Goal: Communication & Community: Answer question/provide support

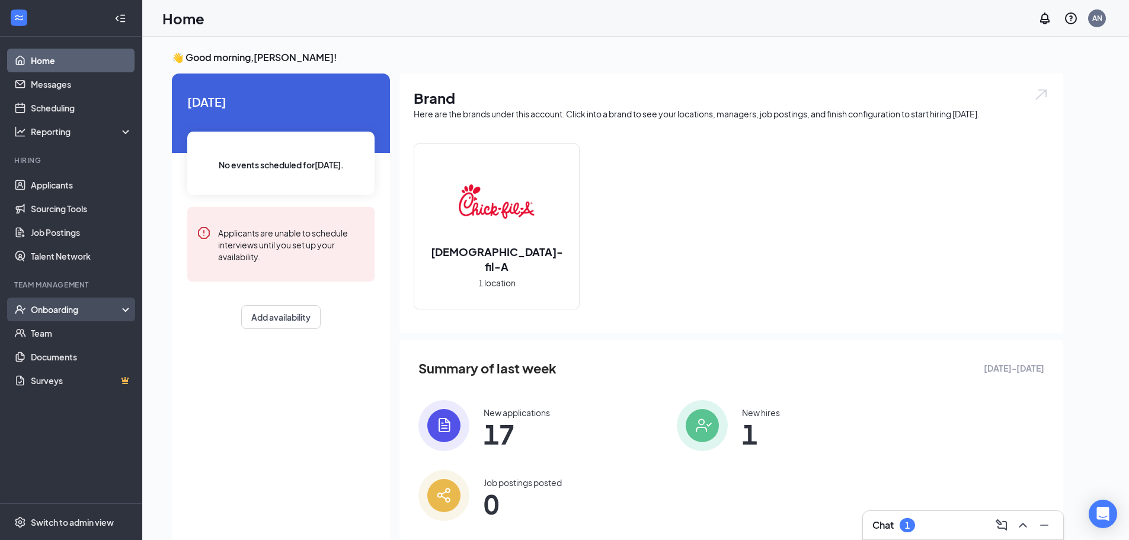
click at [69, 311] on div "Onboarding" at bounding box center [76, 310] width 91 height 12
click at [59, 331] on link "Overview" at bounding box center [81, 333] width 101 height 24
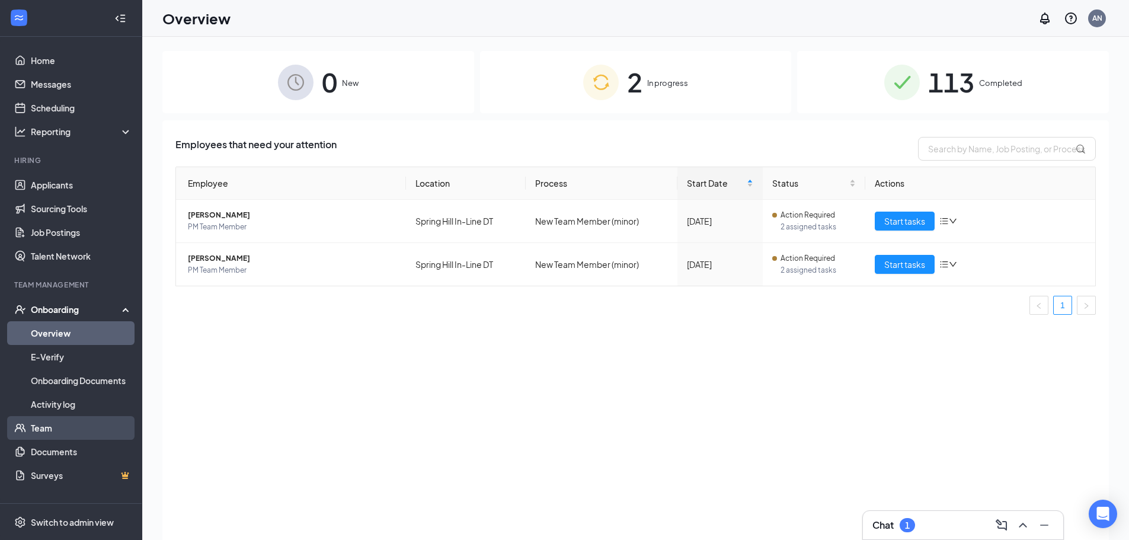
click at [53, 427] on link "Team" at bounding box center [81, 428] width 101 height 24
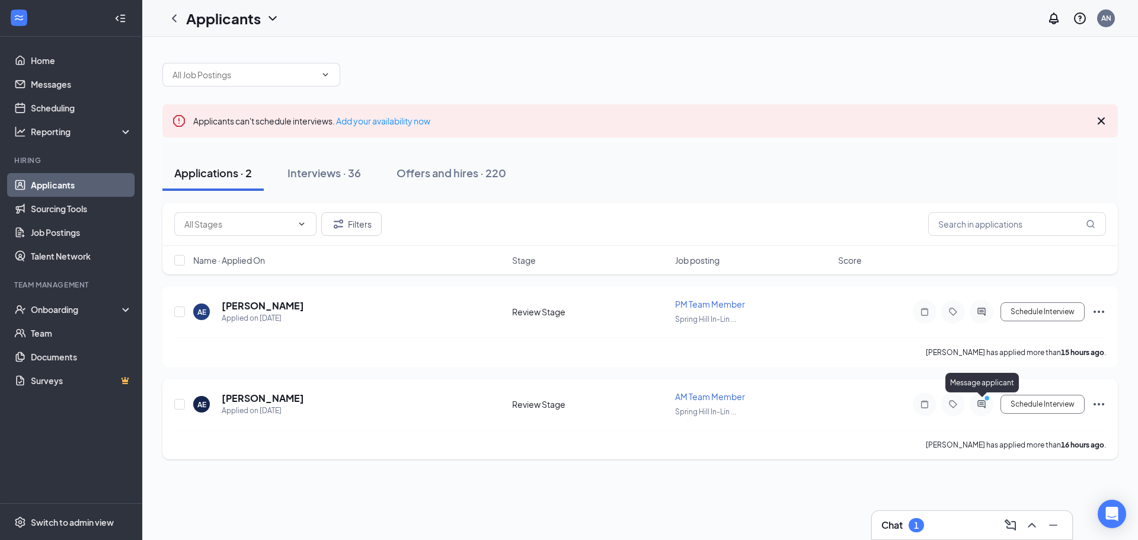
click at [985, 406] on icon "ActiveChat" at bounding box center [982, 404] width 14 height 9
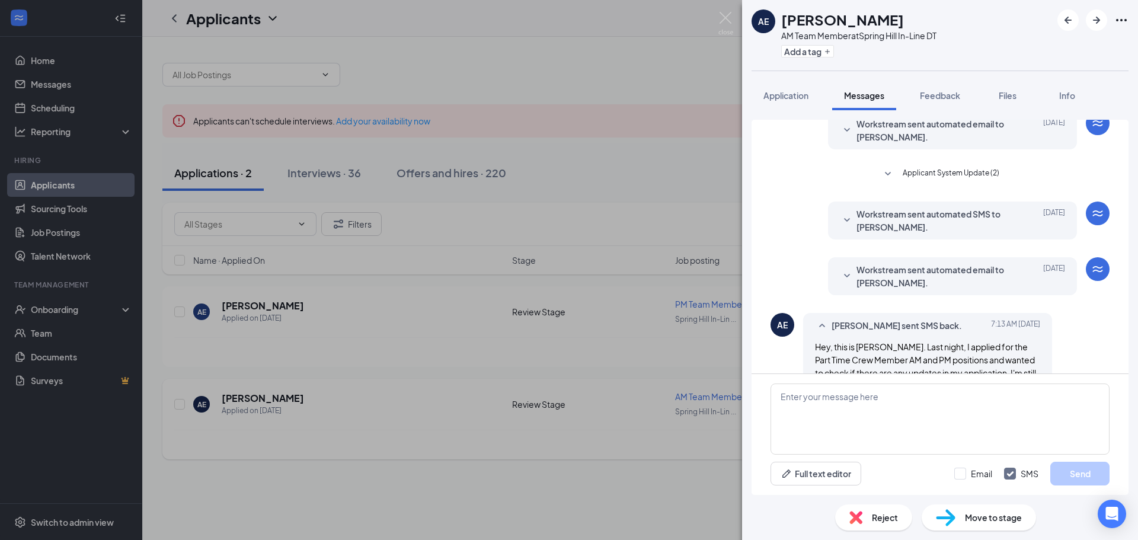
scroll to position [98, 0]
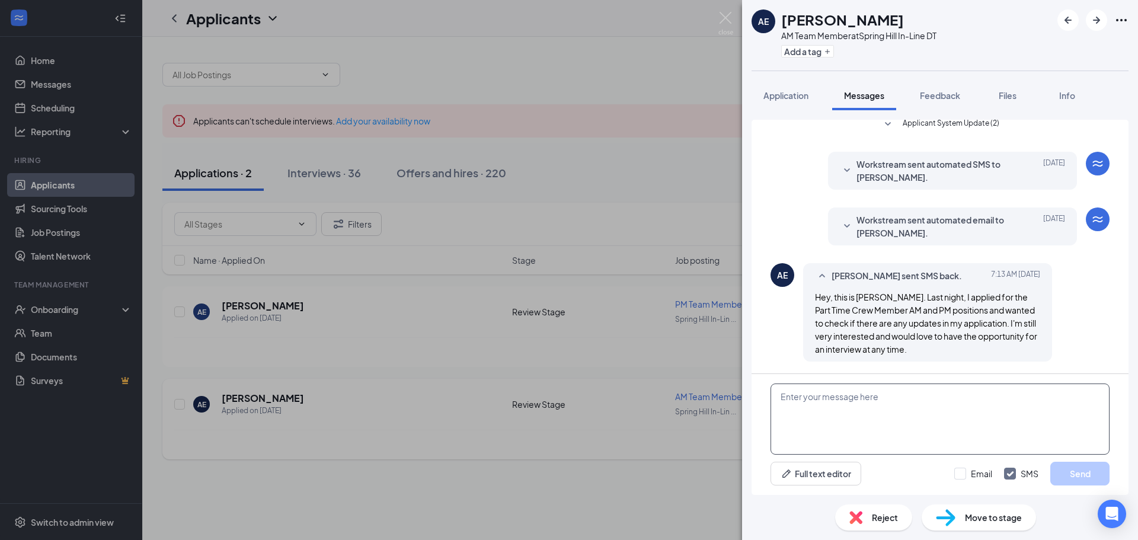
click at [877, 400] on textarea at bounding box center [940, 419] width 339 height 71
type textarea "Good Morning! A link will be sent to schedule an Interview for our AM Team Memb…"
click at [1081, 476] on button "Send" at bounding box center [1080, 474] width 59 height 24
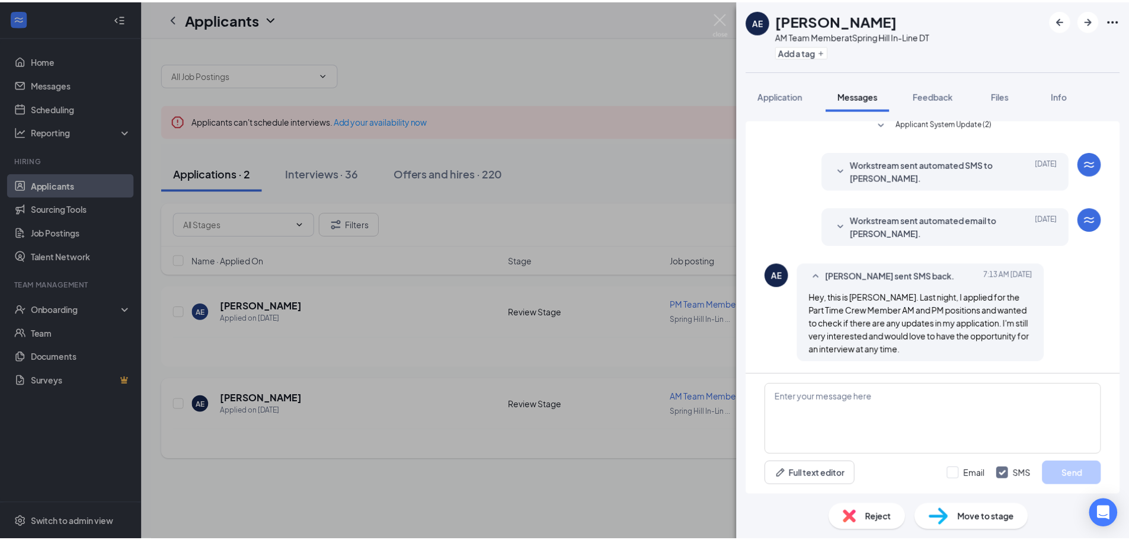
scroll to position [187, 0]
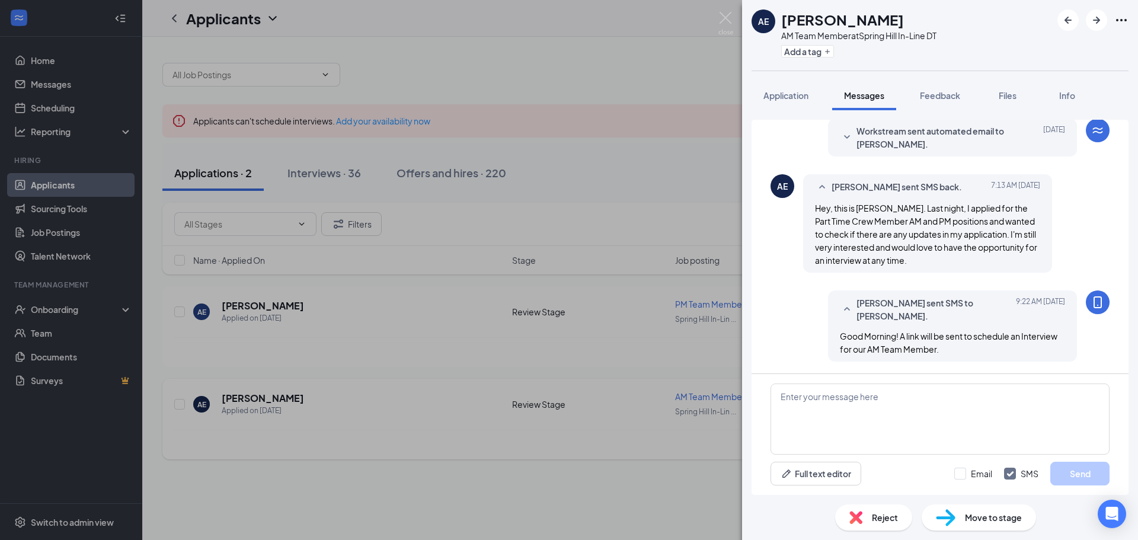
click at [614, 170] on div "AE Ahmed Elhassan AM Team Member at Spring Hill In-Line DT Add a tag Applicatio…" at bounding box center [569, 270] width 1138 height 540
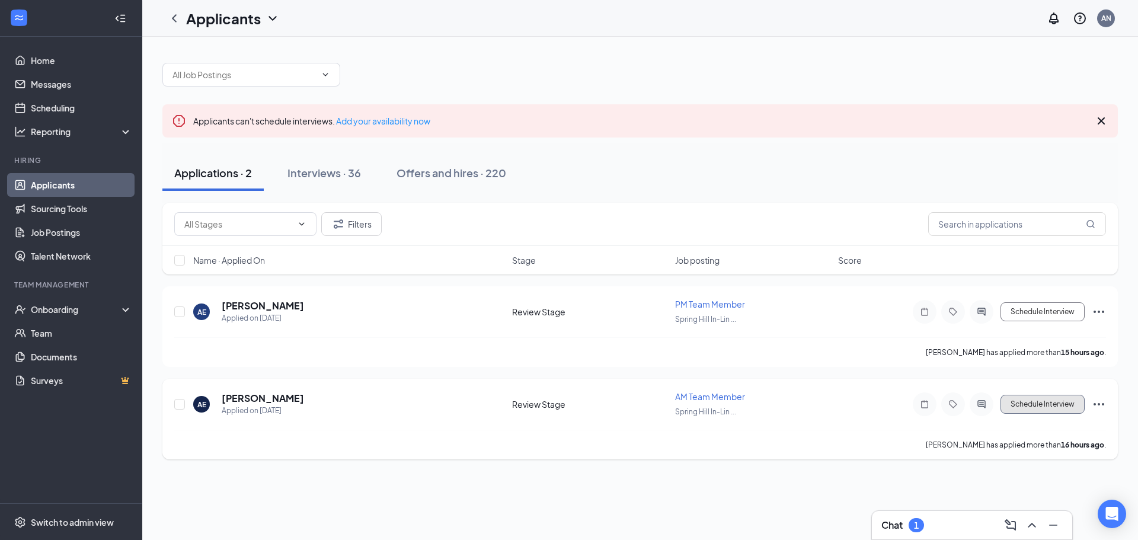
click at [1031, 402] on button "Schedule Interview" at bounding box center [1043, 404] width 84 height 19
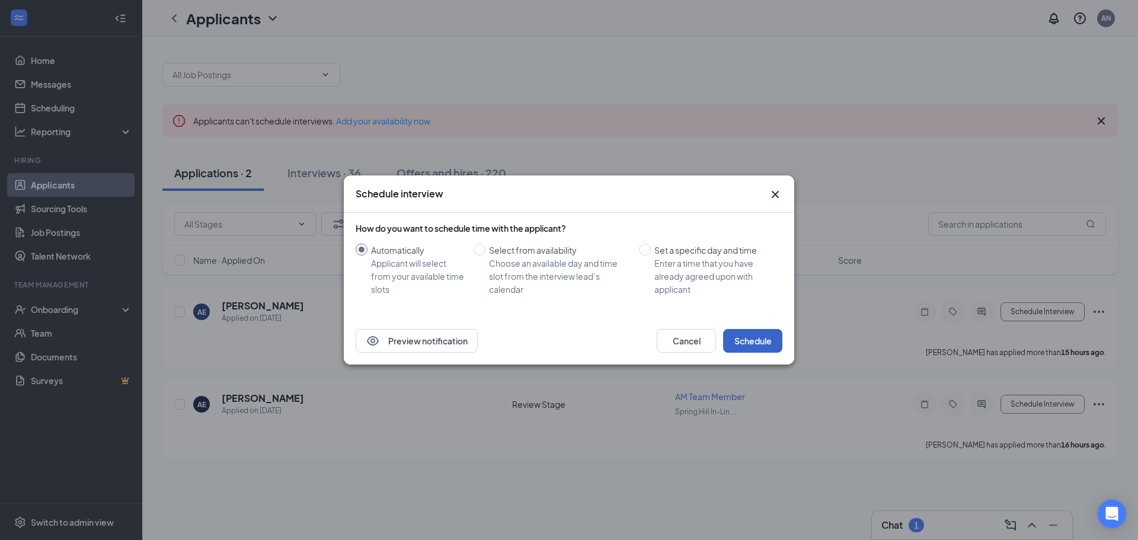
click at [758, 337] on button "Schedule" at bounding box center [752, 341] width 59 height 24
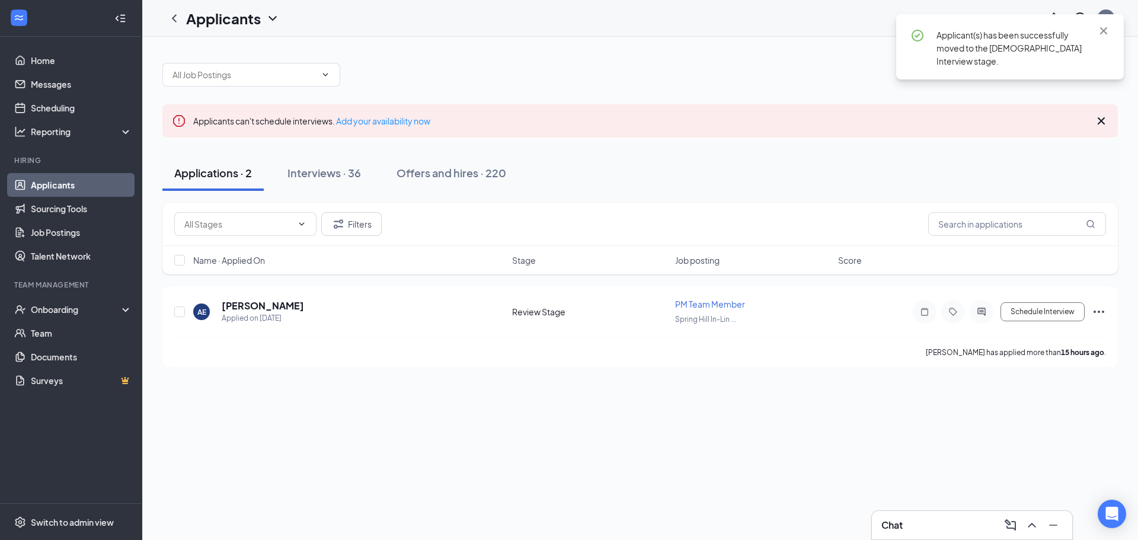
click at [782, 422] on div "Applicants can't schedule interviews. Add your availability now Applications · …" at bounding box center [640, 288] width 996 height 503
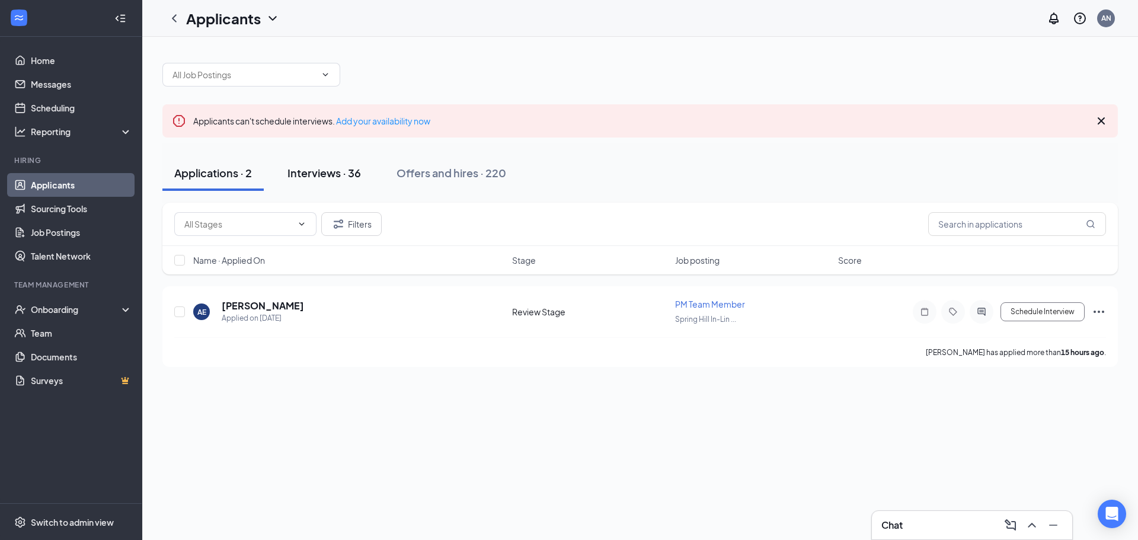
click at [337, 175] on div "Interviews · 36" at bounding box center [325, 172] width 74 height 15
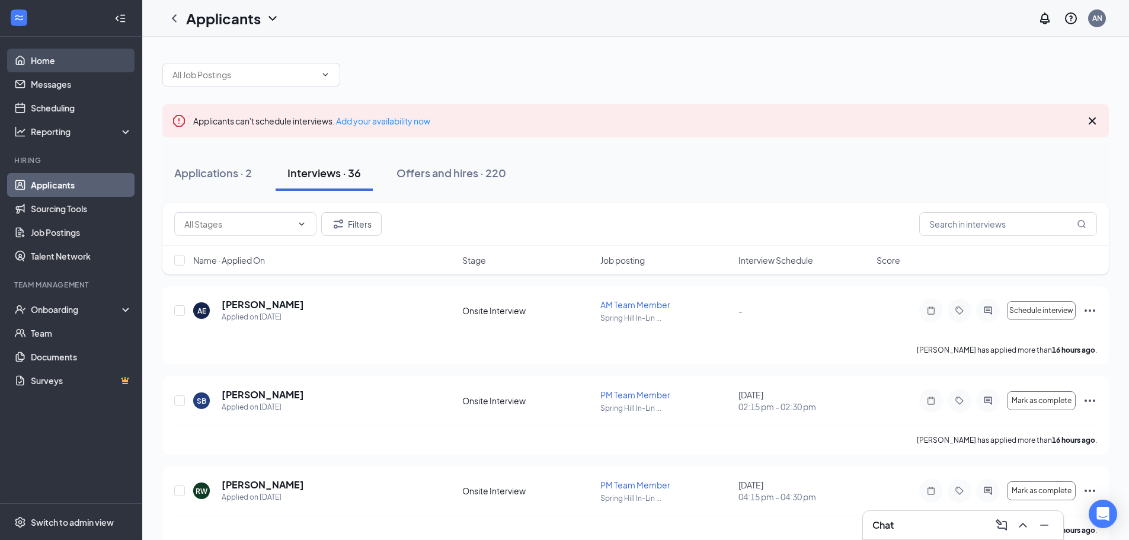
click at [50, 55] on link "Home" at bounding box center [81, 61] width 101 height 24
